Goal: Information Seeking & Learning: Learn about a topic

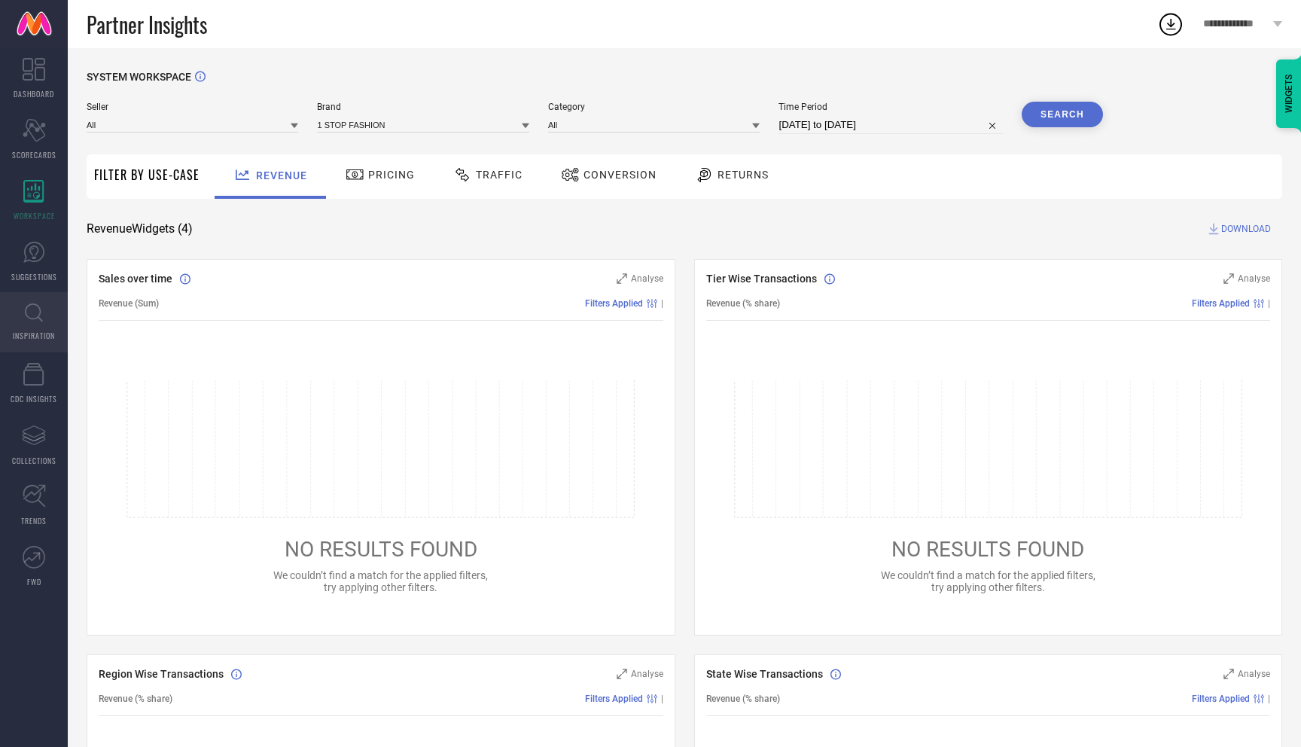
click at [21, 319] on link "INSPIRATION" at bounding box center [34, 322] width 68 height 60
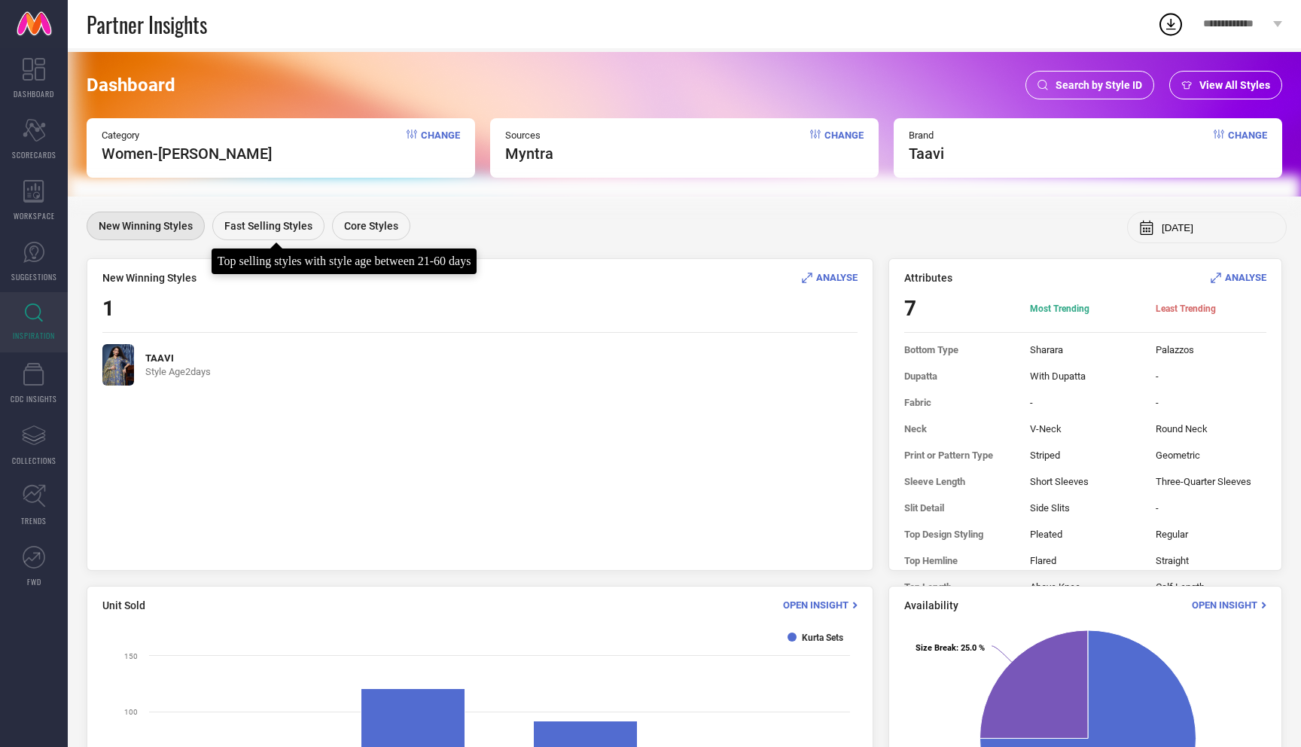
click at [261, 234] on div "Fast Selling Styles" at bounding box center [268, 226] width 112 height 29
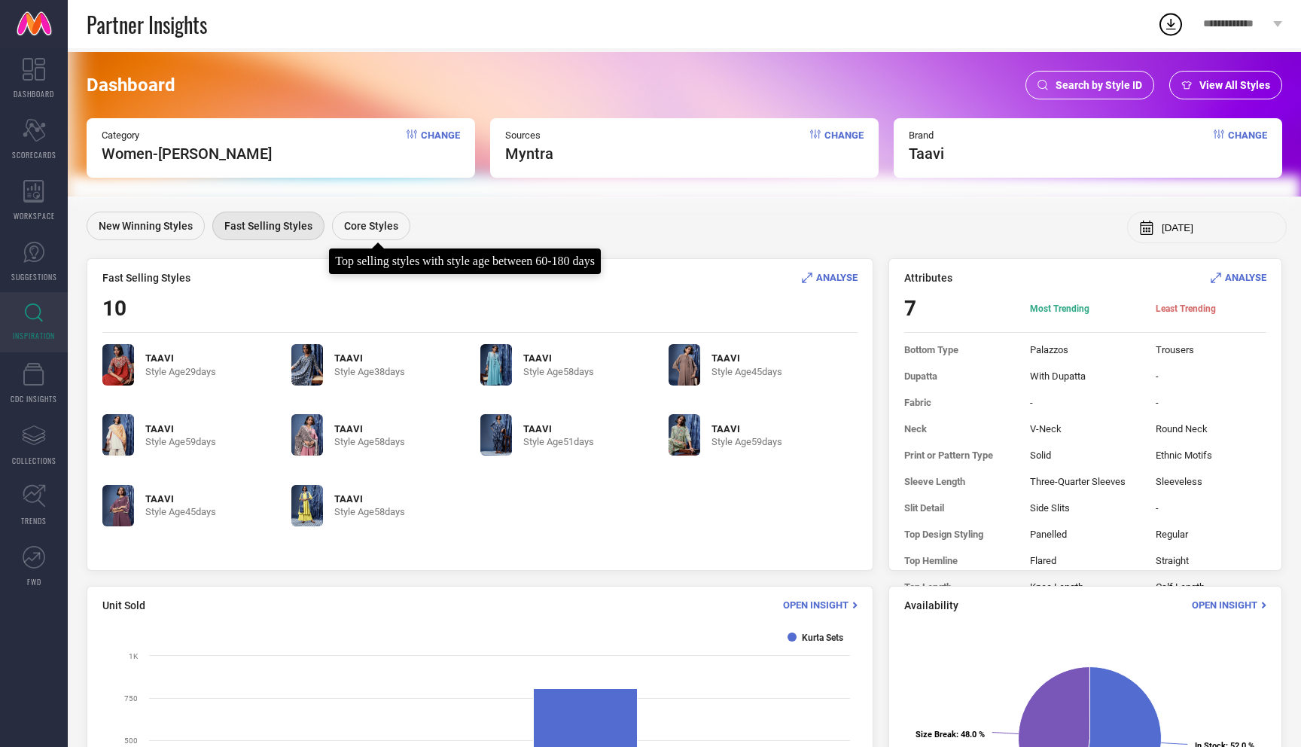
click at [367, 225] on span "Core Styles" at bounding box center [371, 226] width 54 height 12
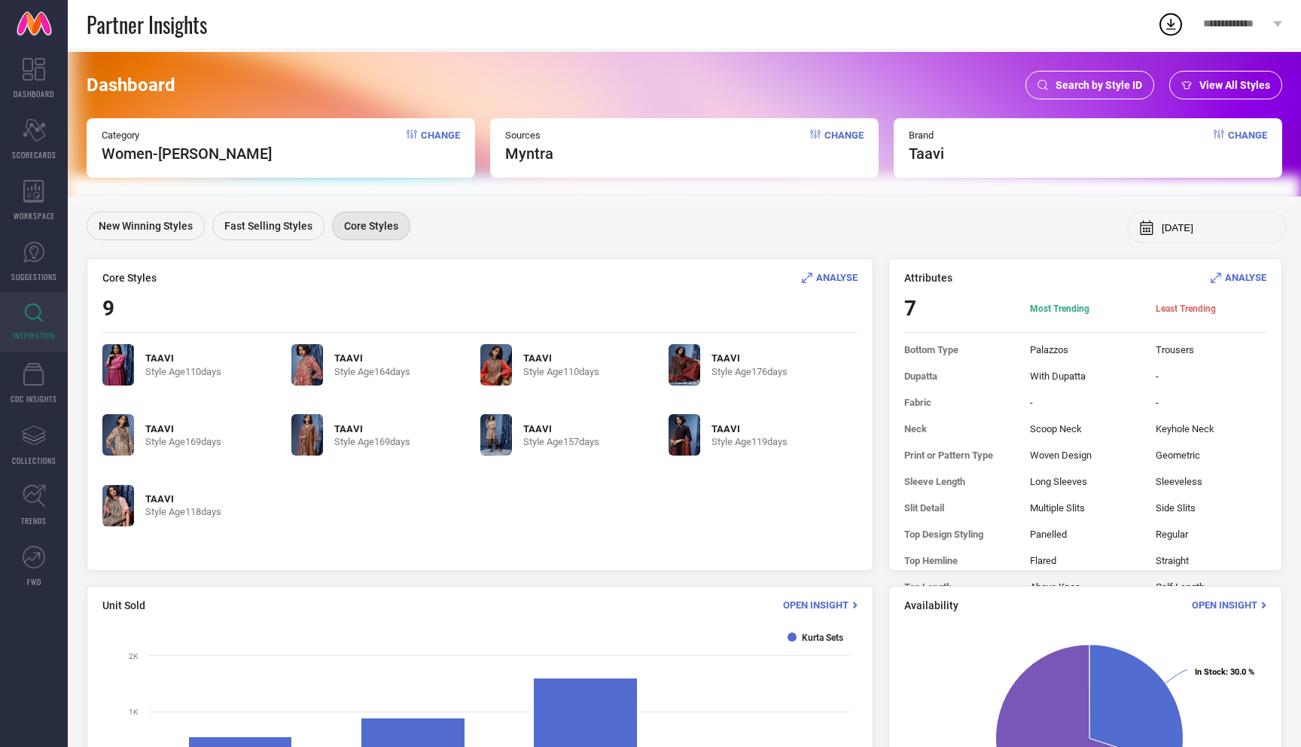
click at [123, 440] on img at bounding box center [118, 434] width 32 height 41
click at [501, 378] on img at bounding box center [496, 364] width 32 height 41
click at [44, 23] on link at bounding box center [34, 24] width 68 height 48
